Goal: Navigation & Orientation: Go to known website

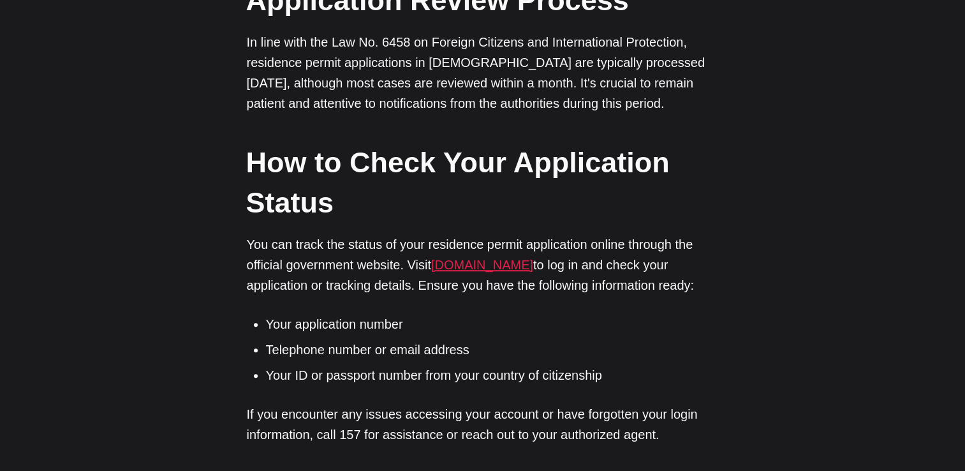
click at [461, 262] on link "[DOMAIN_NAME]" at bounding box center [482, 265] width 102 height 14
click at [485, 262] on link "[DOMAIN_NAME]" at bounding box center [482, 265] width 102 height 14
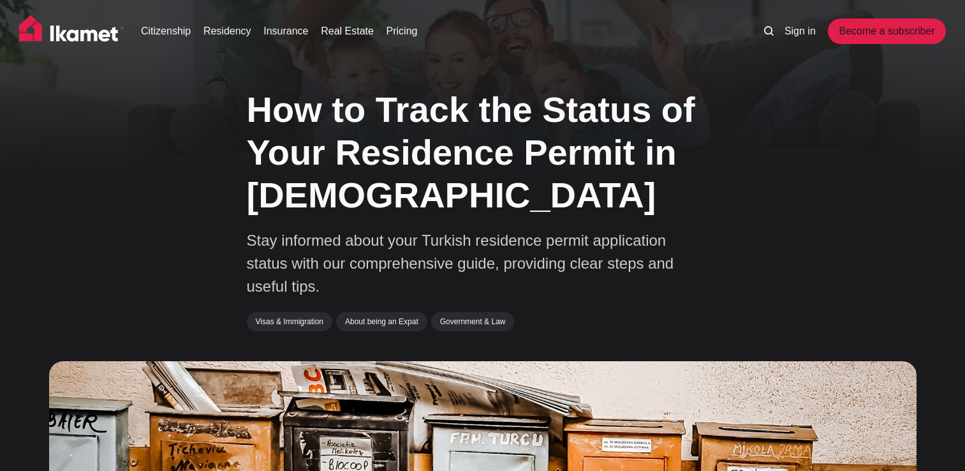
scroll to position [912, 0]
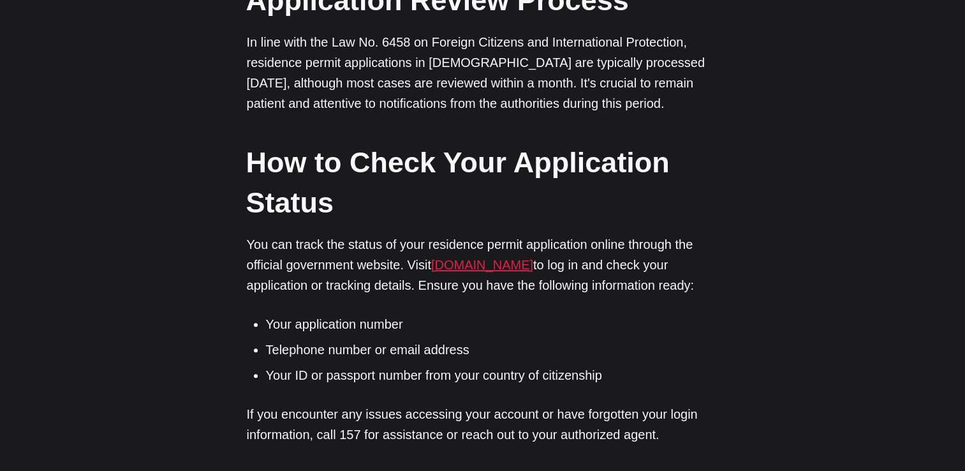
click at [529, 262] on link "[DOMAIN_NAME]" at bounding box center [482, 265] width 102 height 14
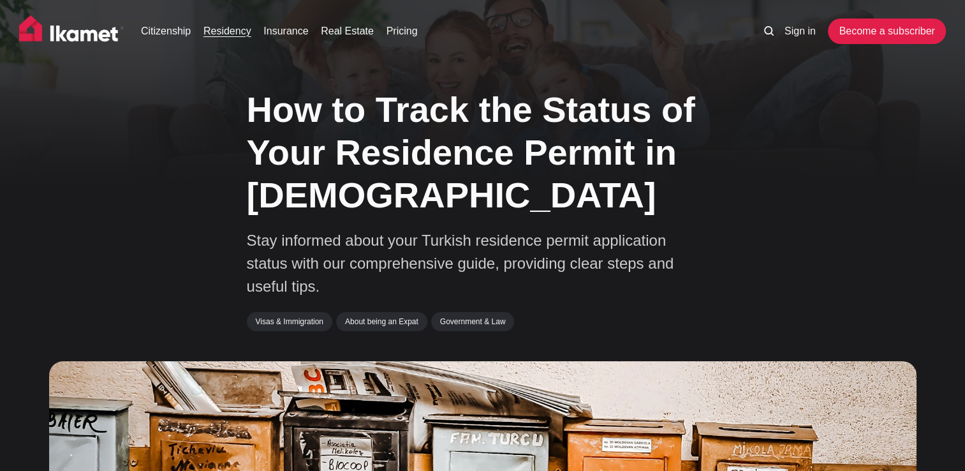
click at [218, 29] on link "Residency" at bounding box center [228, 31] width 48 height 15
